Goal: Download file/media

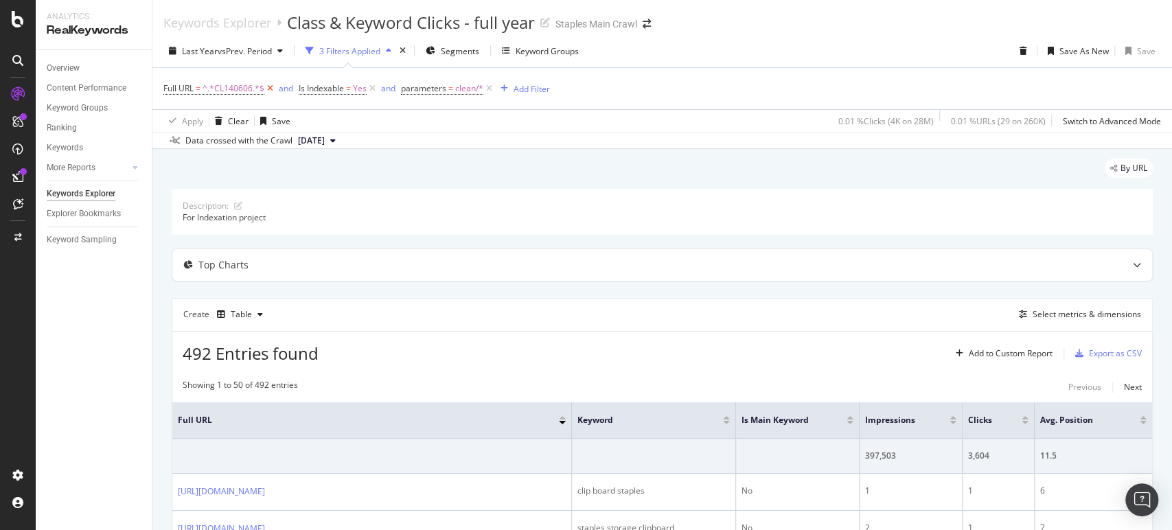
click at [269, 86] on icon at bounding box center [270, 89] width 12 height 14
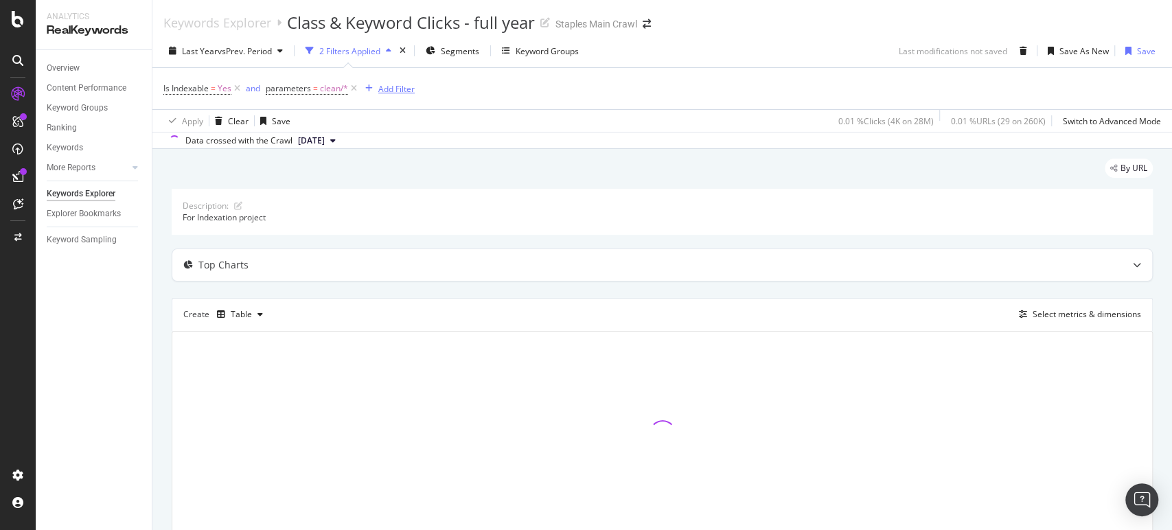
click at [408, 85] on div "Add Filter" at bounding box center [396, 89] width 36 height 12
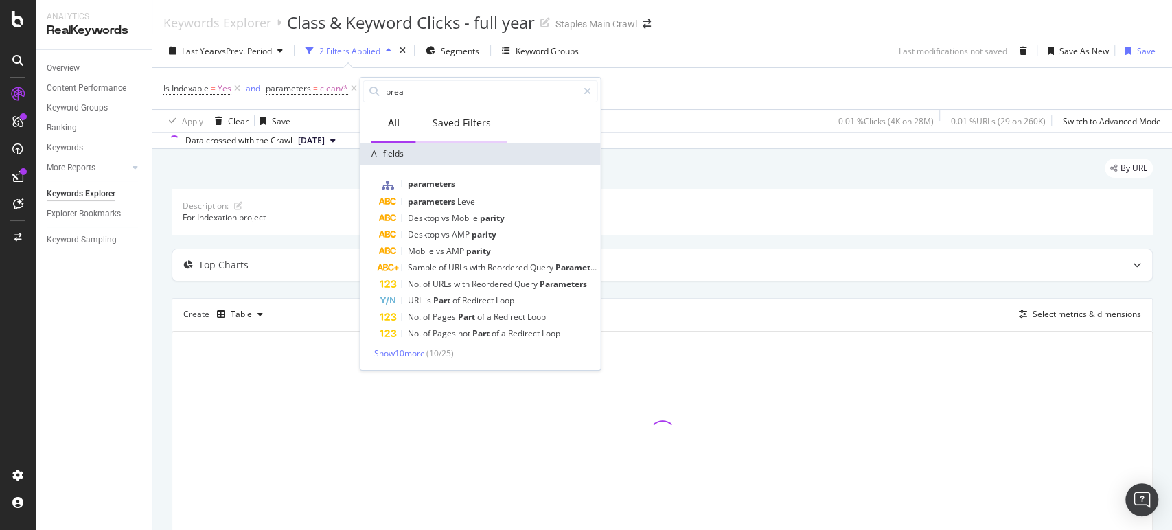
type input "bread"
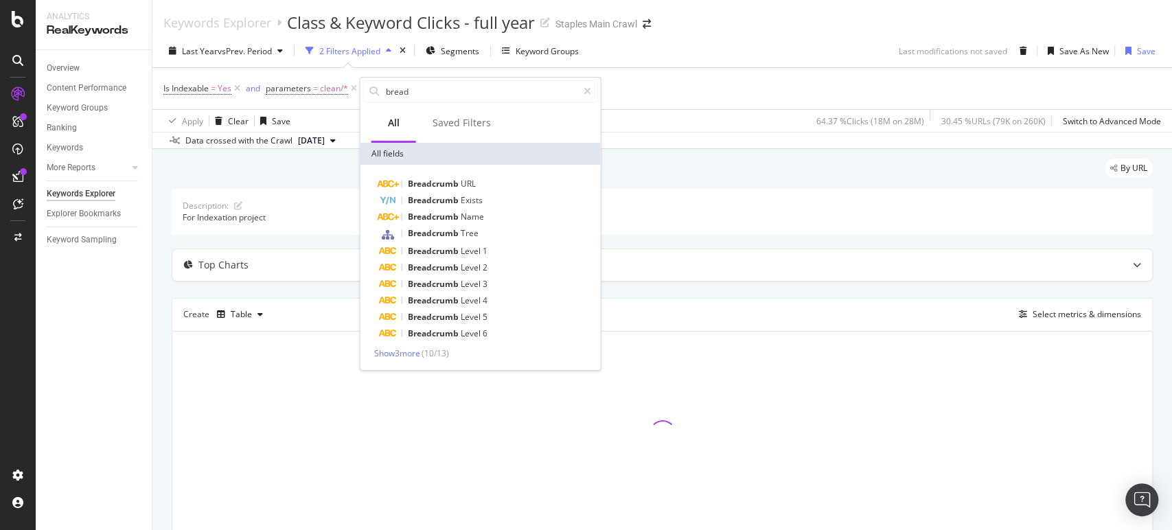
click at [741, 170] on div "By URL" at bounding box center [662, 174] width 981 height 30
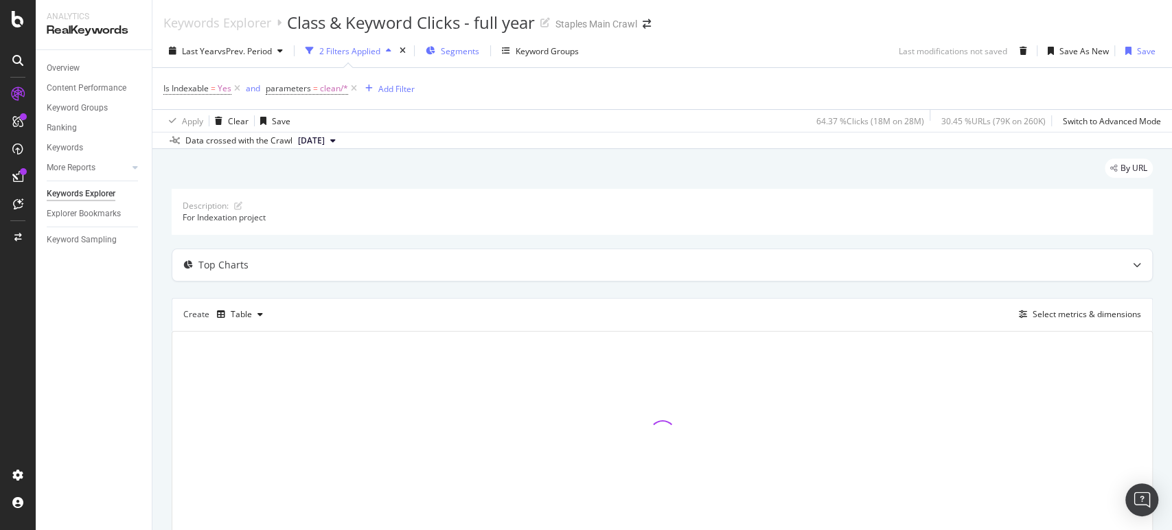
click at [461, 54] on span "Segments" at bounding box center [460, 51] width 38 height 12
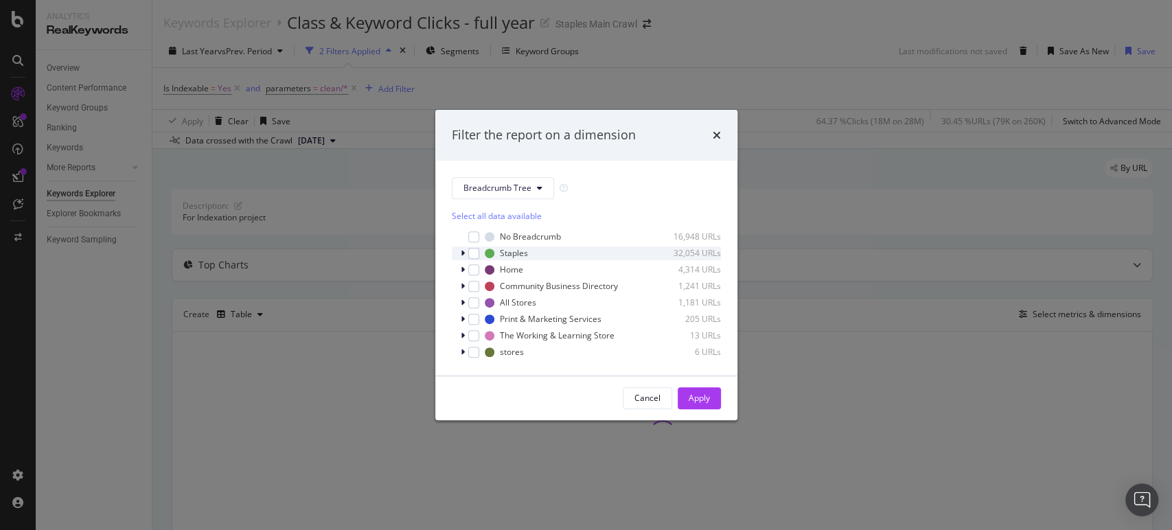
click at [463, 253] on icon "modal" at bounding box center [463, 253] width 4 height 8
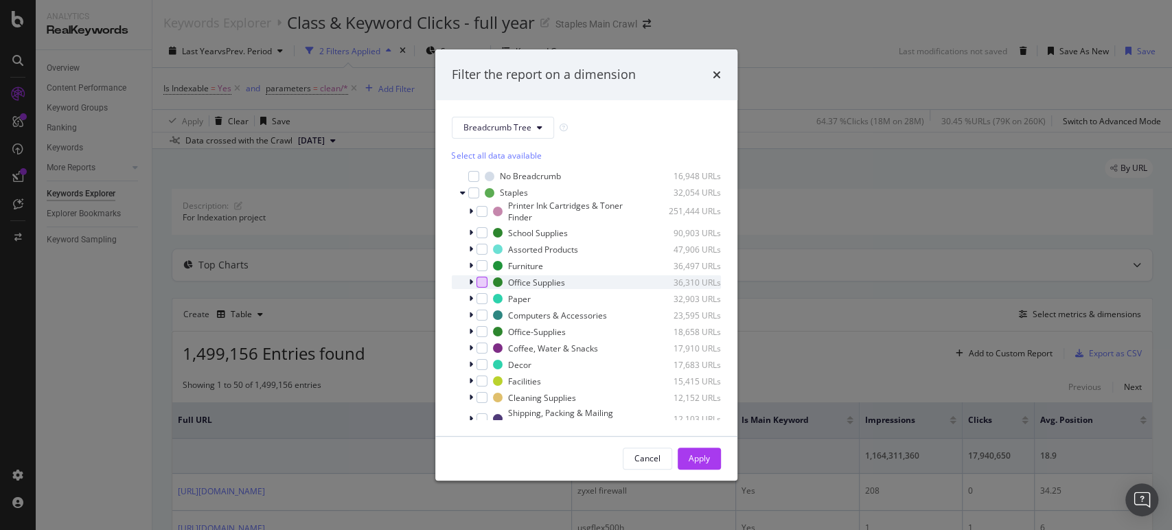
click at [482, 279] on div "modal" at bounding box center [481, 282] width 11 height 11
click at [483, 331] on div "modal" at bounding box center [481, 331] width 11 height 11
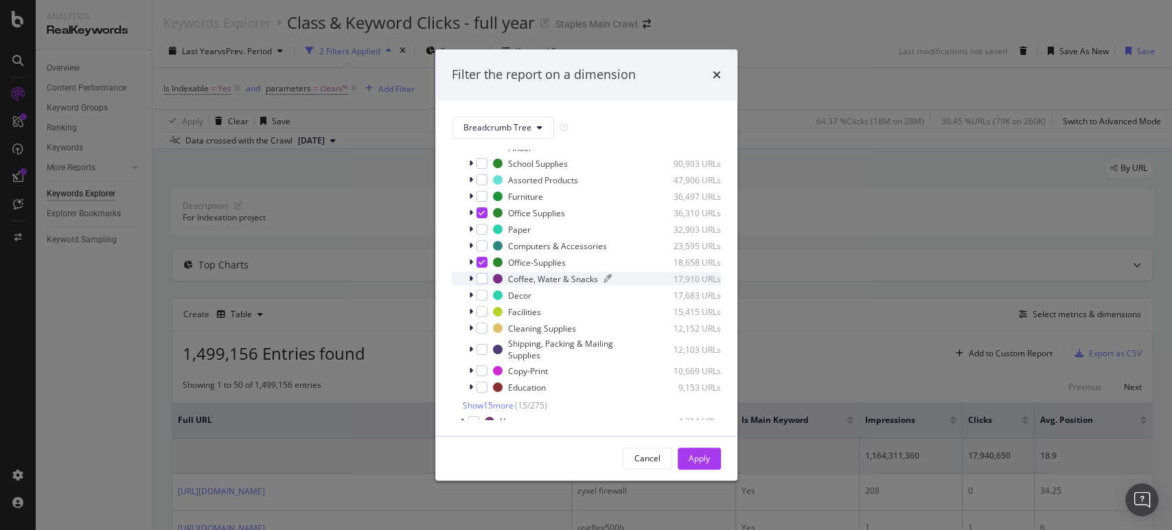
scroll to position [152, 0]
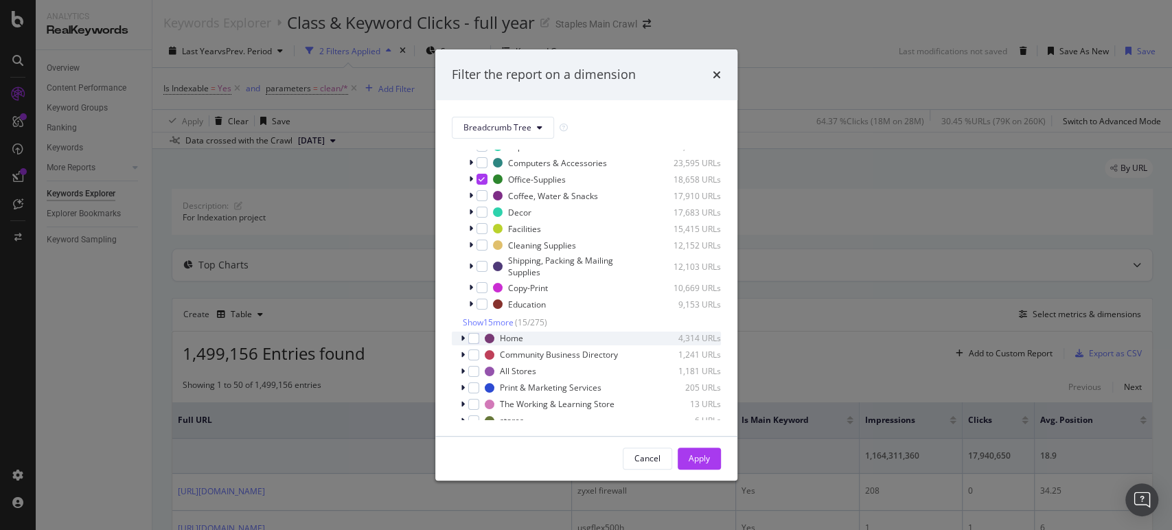
click at [461, 338] on icon "modal" at bounding box center [463, 338] width 4 height 8
click at [479, 351] on div "modal" at bounding box center [481, 352] width 11 height 11
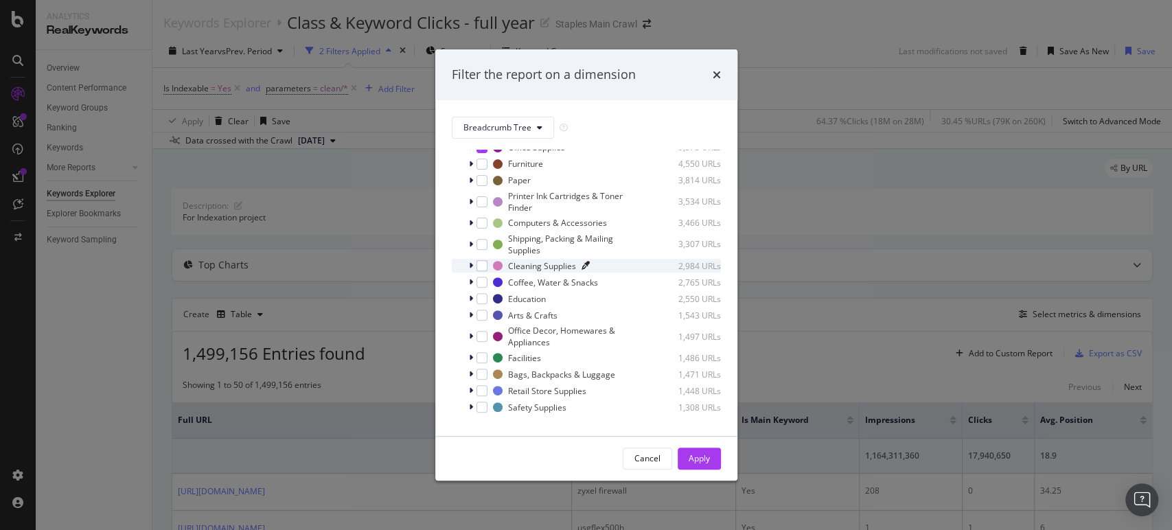
scroll to position [381, 0]
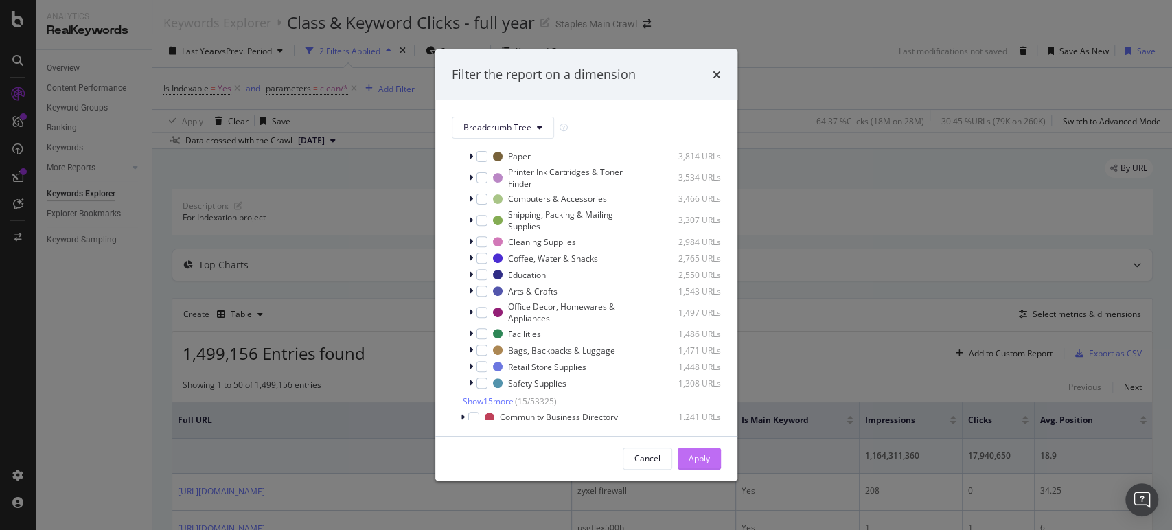
click at [700, 455] on div "Apply" at bounding box center [698, 458] width 21 height 12
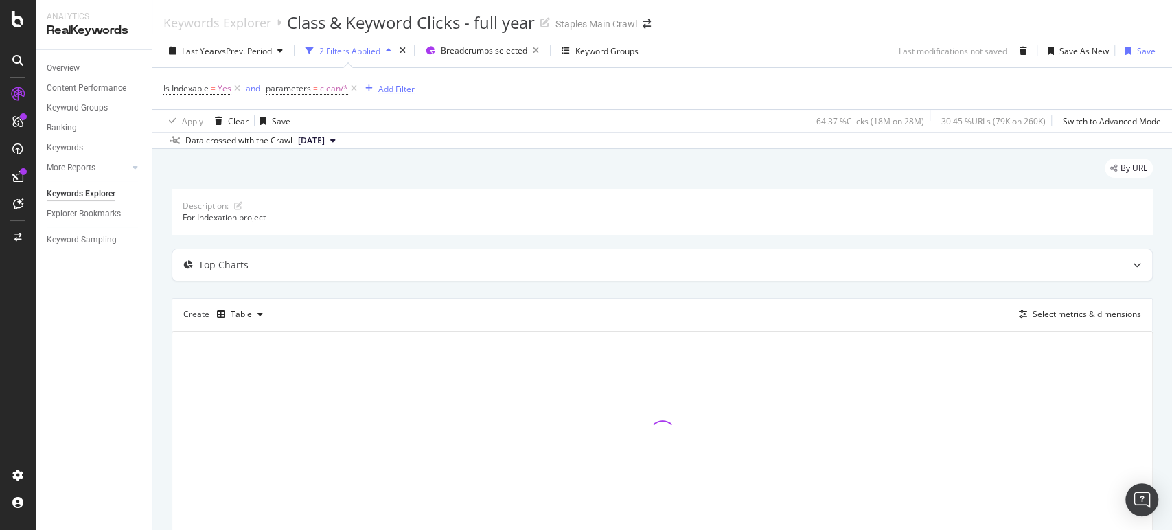
click at [390, 81] on div "Add Filter" at bounding box center [387, 88] width 55 height 15
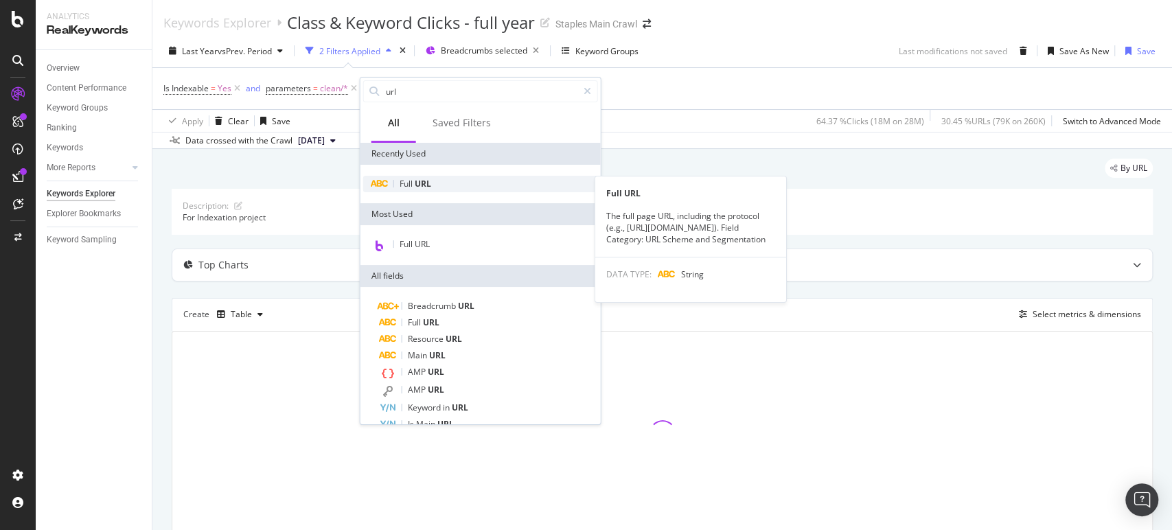
type input "url"
click at [419, 185] on span "URL" at bounding box center [423, 184] width 16 height 12
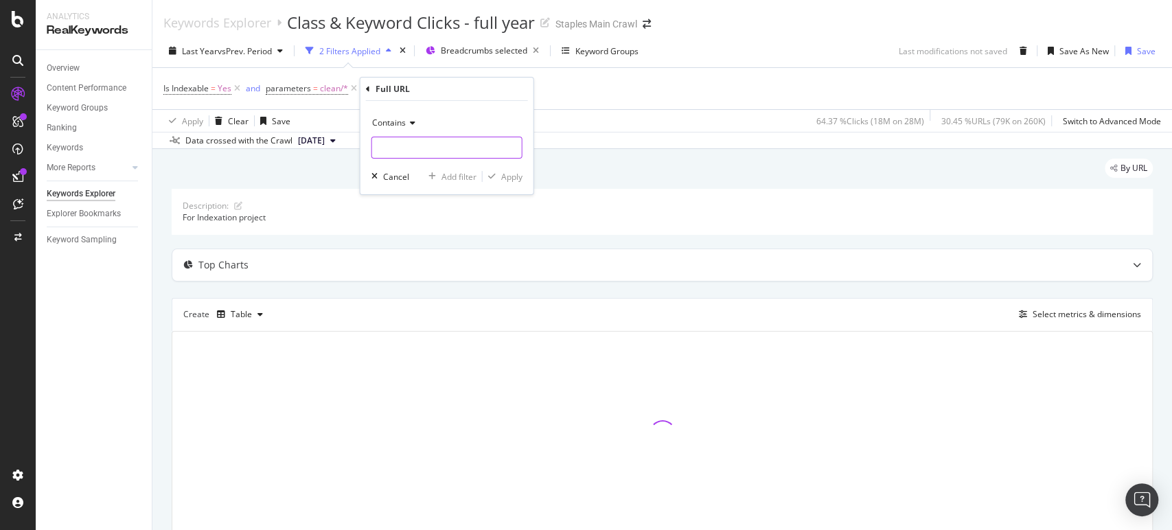
click at [420, 145] on input "text" at bounding box center [447, 148] width 150 height 22
type input "cat_CL"
click at [501, 177] on div "Apply" at bounding box center [511, 177] width 21 height 12
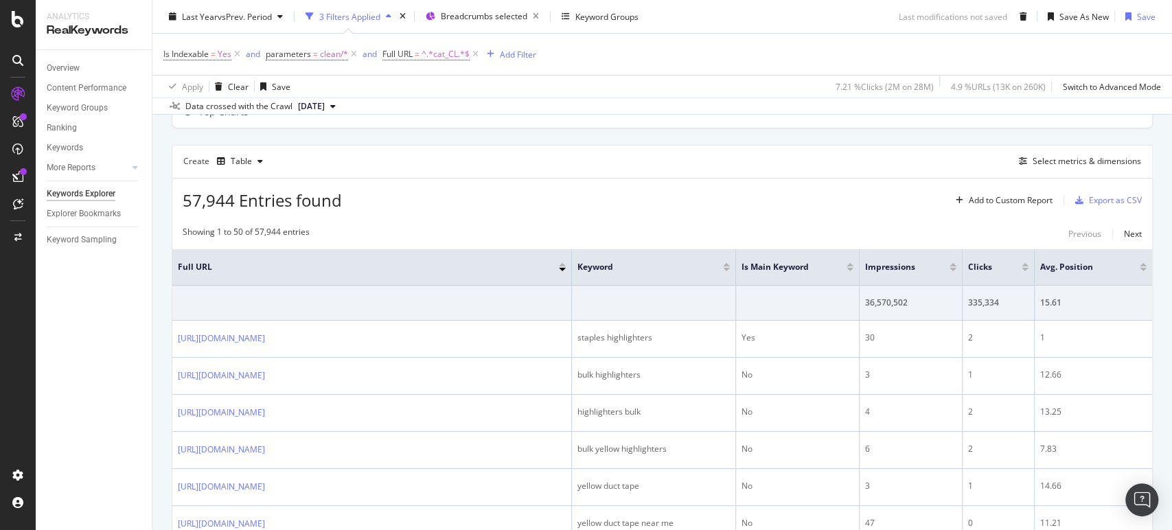
scroll to position [229, 0]
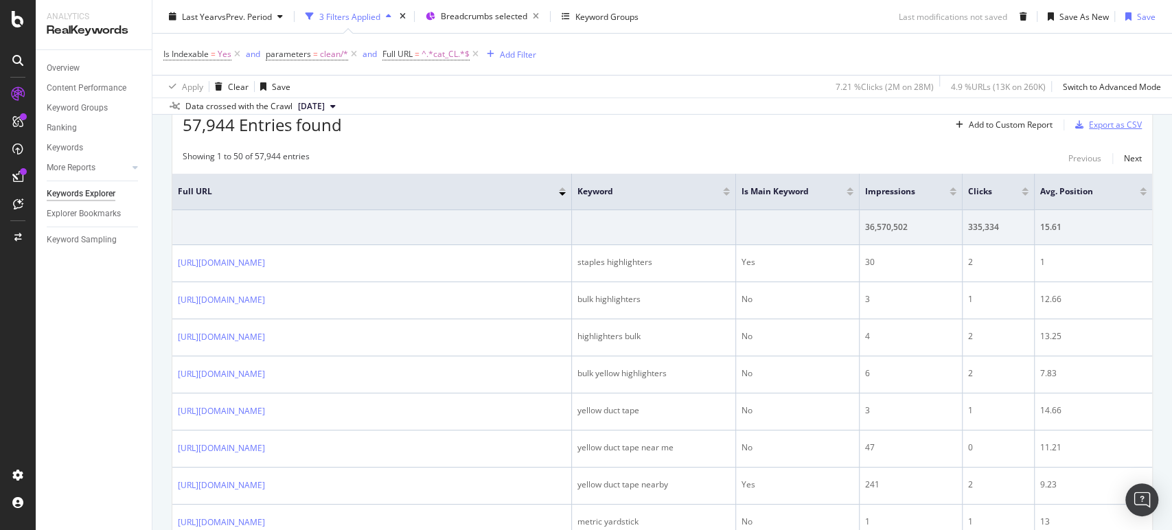
click at [1091, 125] on div "Export as CSV" at bounding box center [1115, 125] width 53 height 12
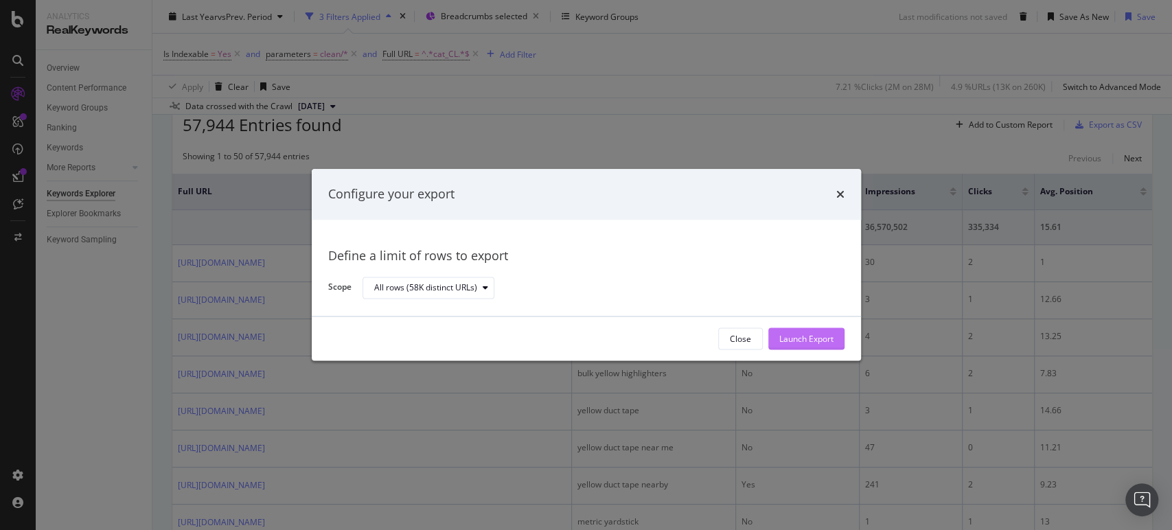
click at [818, 343] on div "Launch Export" at bounding box center [806, 339] width 54 height 12
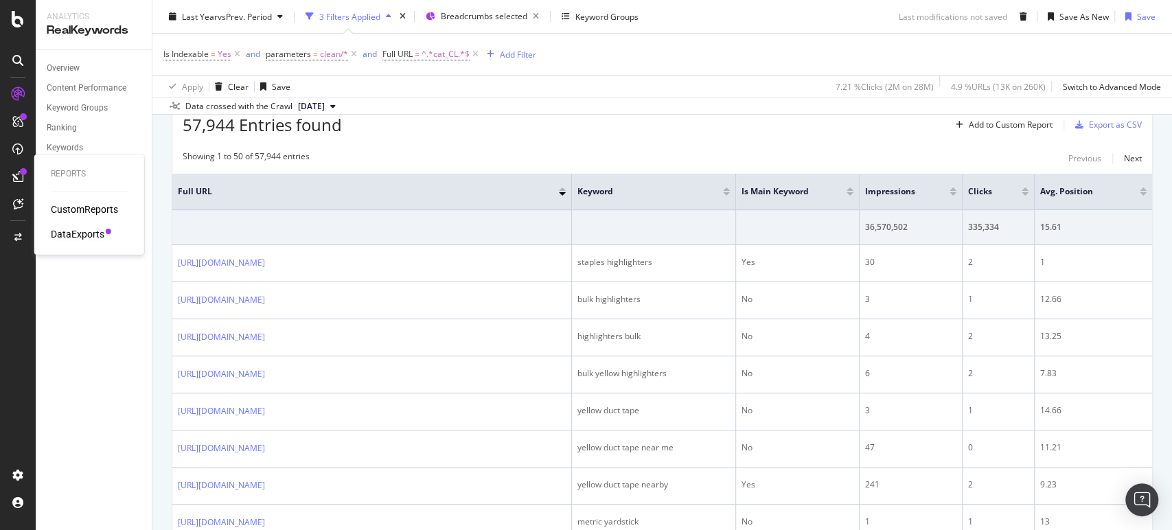
click at [82, 229] on div "DataExports" at bounding box center [78, 234] width 54 height 14
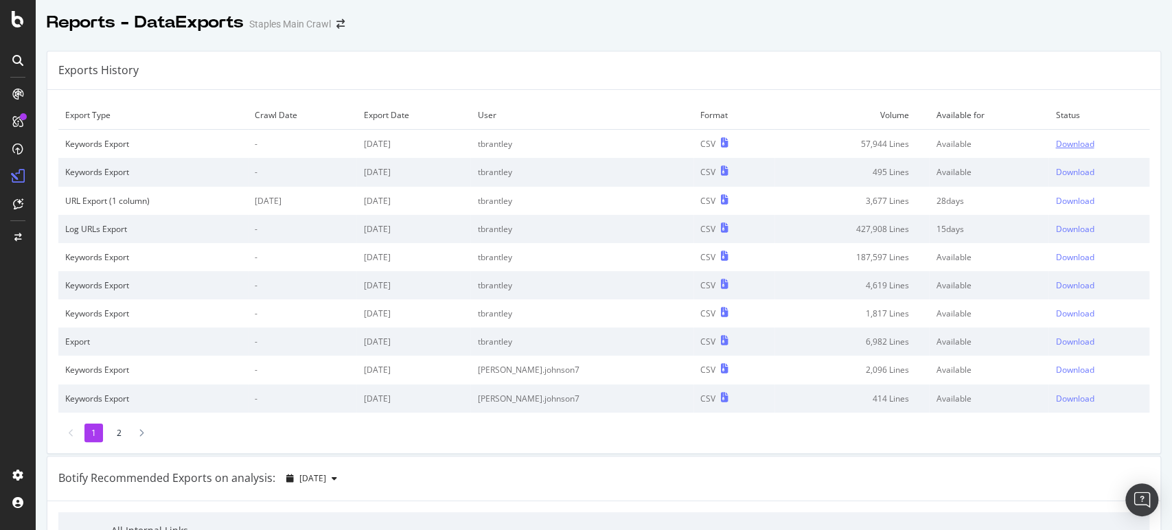
click at [1055, 141] on div "Download" at bounding box center [1074, 144] width 38 height 12
